Goal: Use online tool/utility: Utilize a website feature to perform a specific function

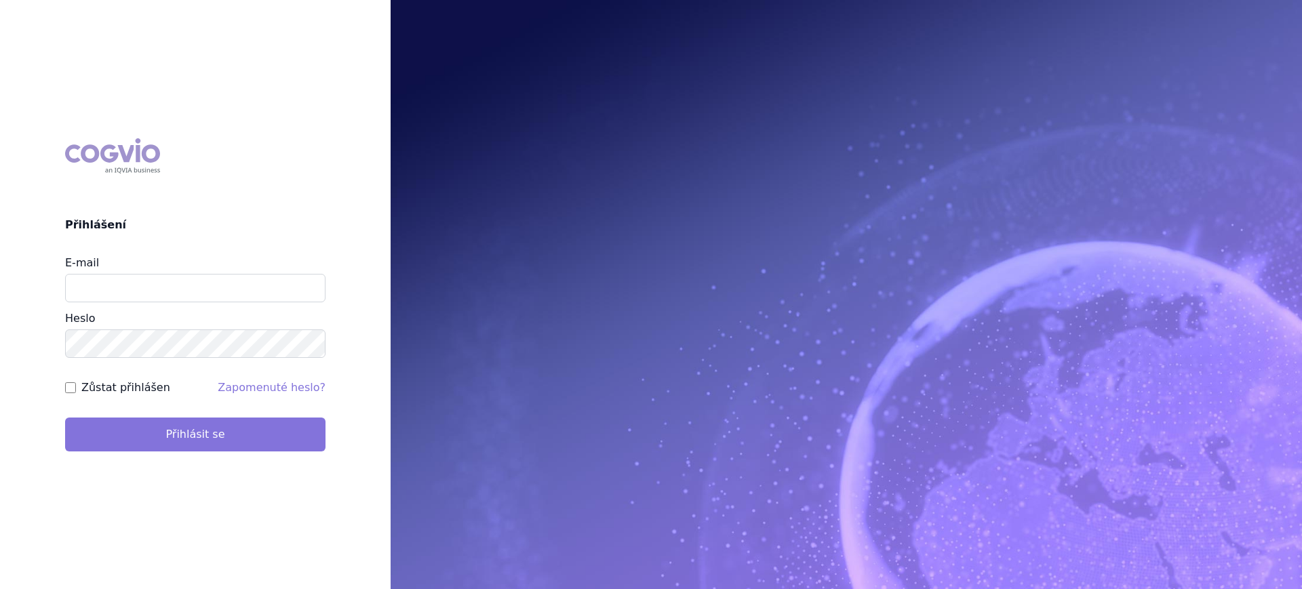
type input "lucie.sichtova@medochemie.com"
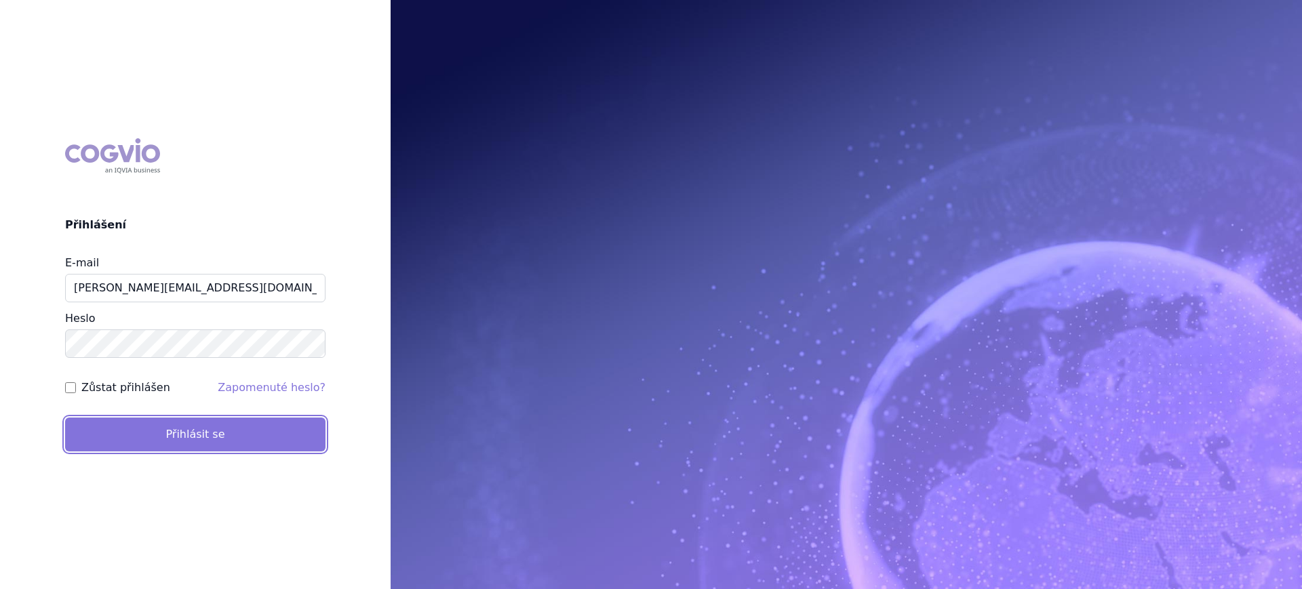
click at [157, 441] on button "Přihlásit se" at bounding box center [195, 435] width 260 height 34
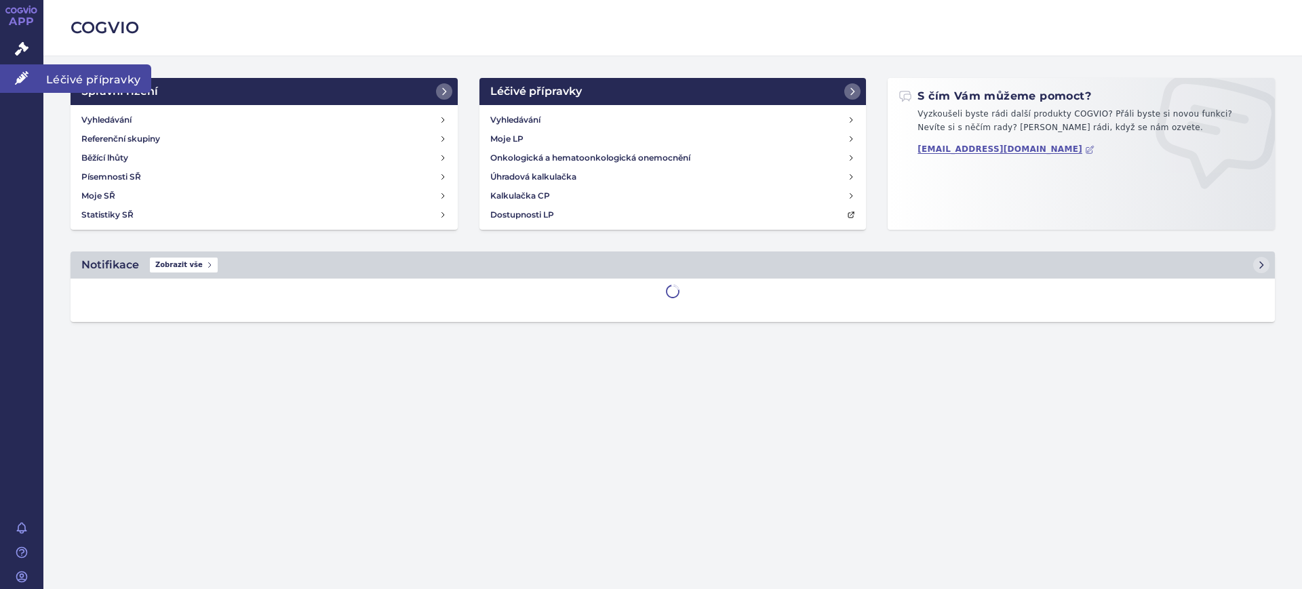
click at [20, 81] on icon at bounding box center [22, 78] width 14 height 14
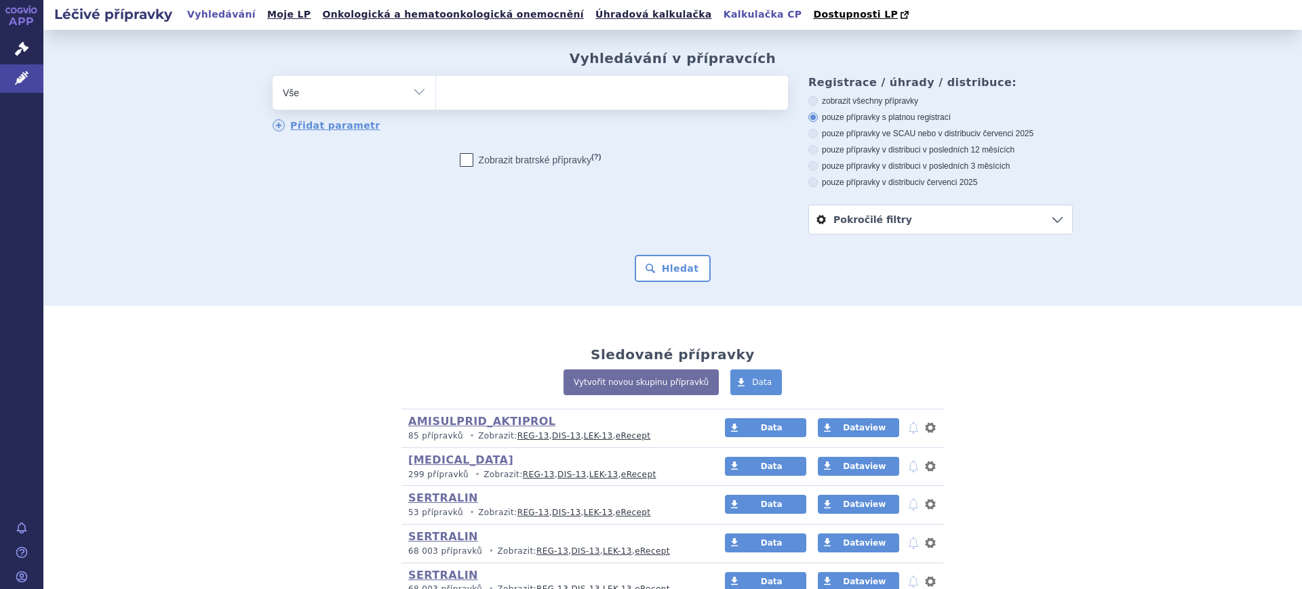
click at [719, 14] on link "Kalkulačka CP" at bounding box center [762, 14] width 87 height 18
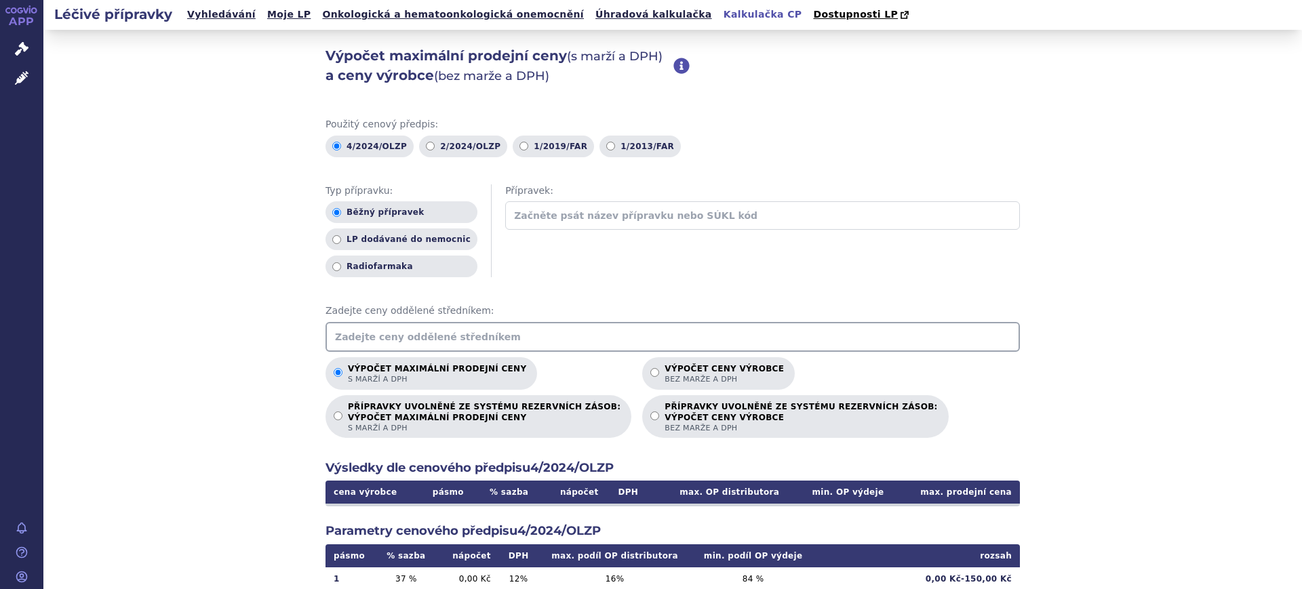
click at [498, 344] on input "text" at bounding box center [672, 337] width 694 height 30
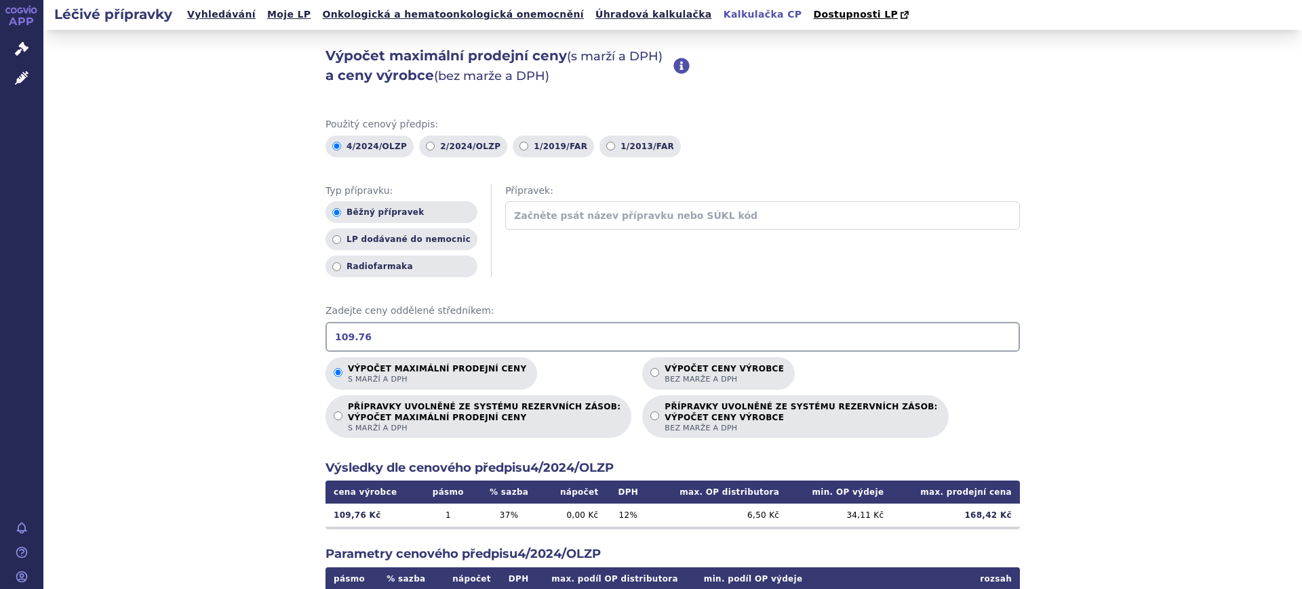
type input "109.76"
